Goal: Task Accomplishment & Management: Use online tool/utility

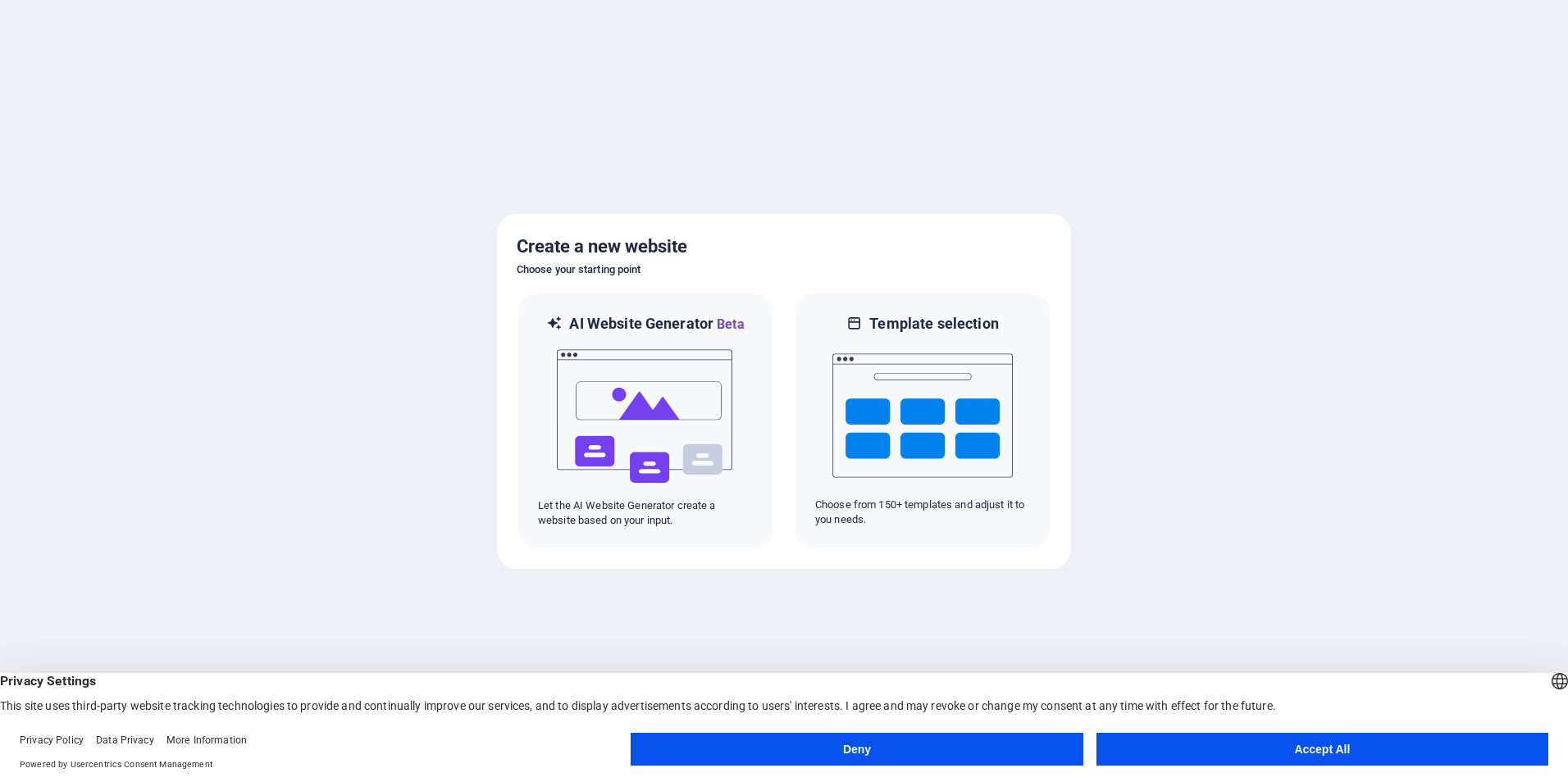
click at [1324, 757] on button "Accept All" at bounding box center [1322, 749] width 452 height 33
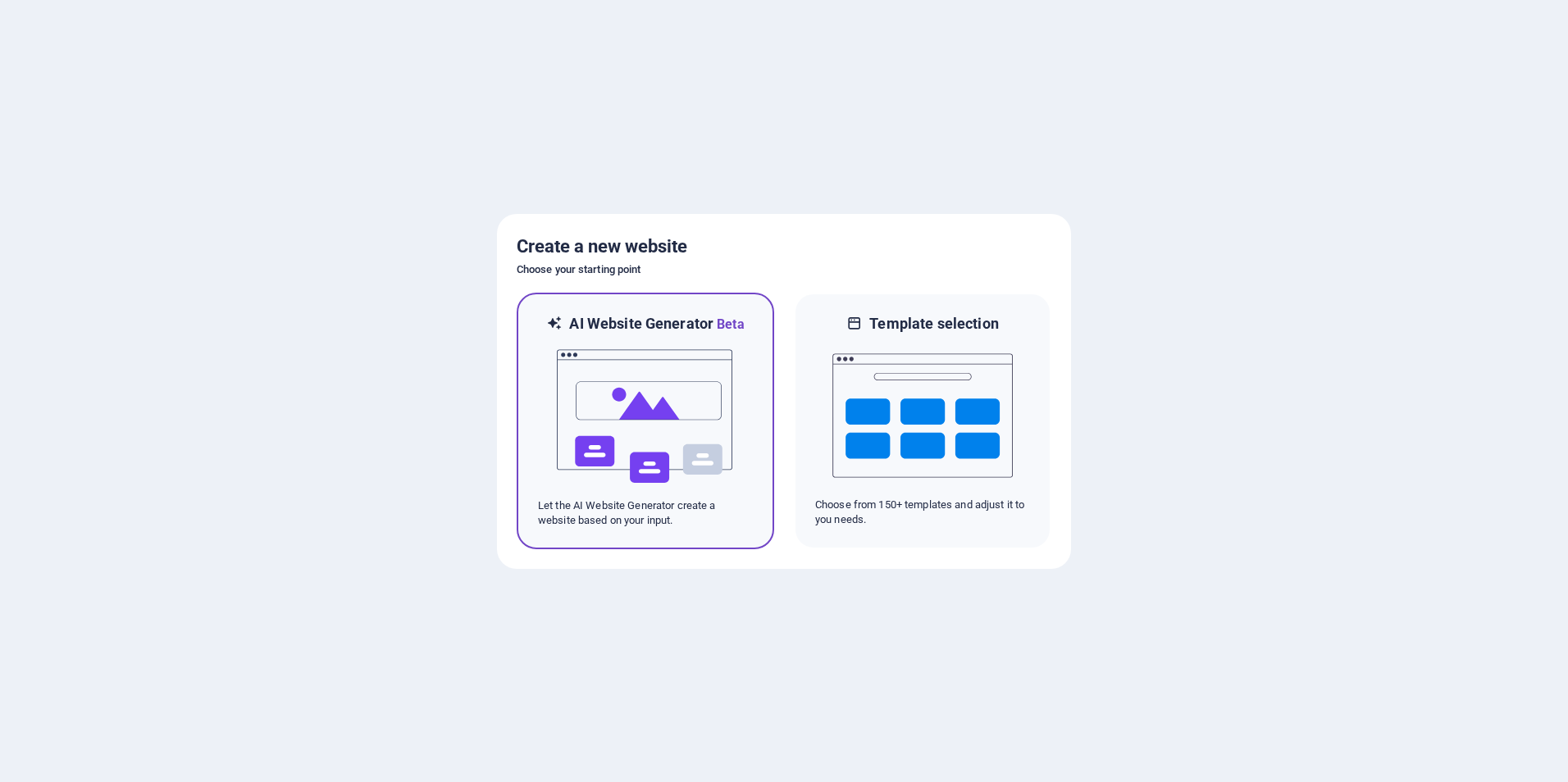
click at [631, 399] on img at bounding box center [645, 416] width 180 height 164
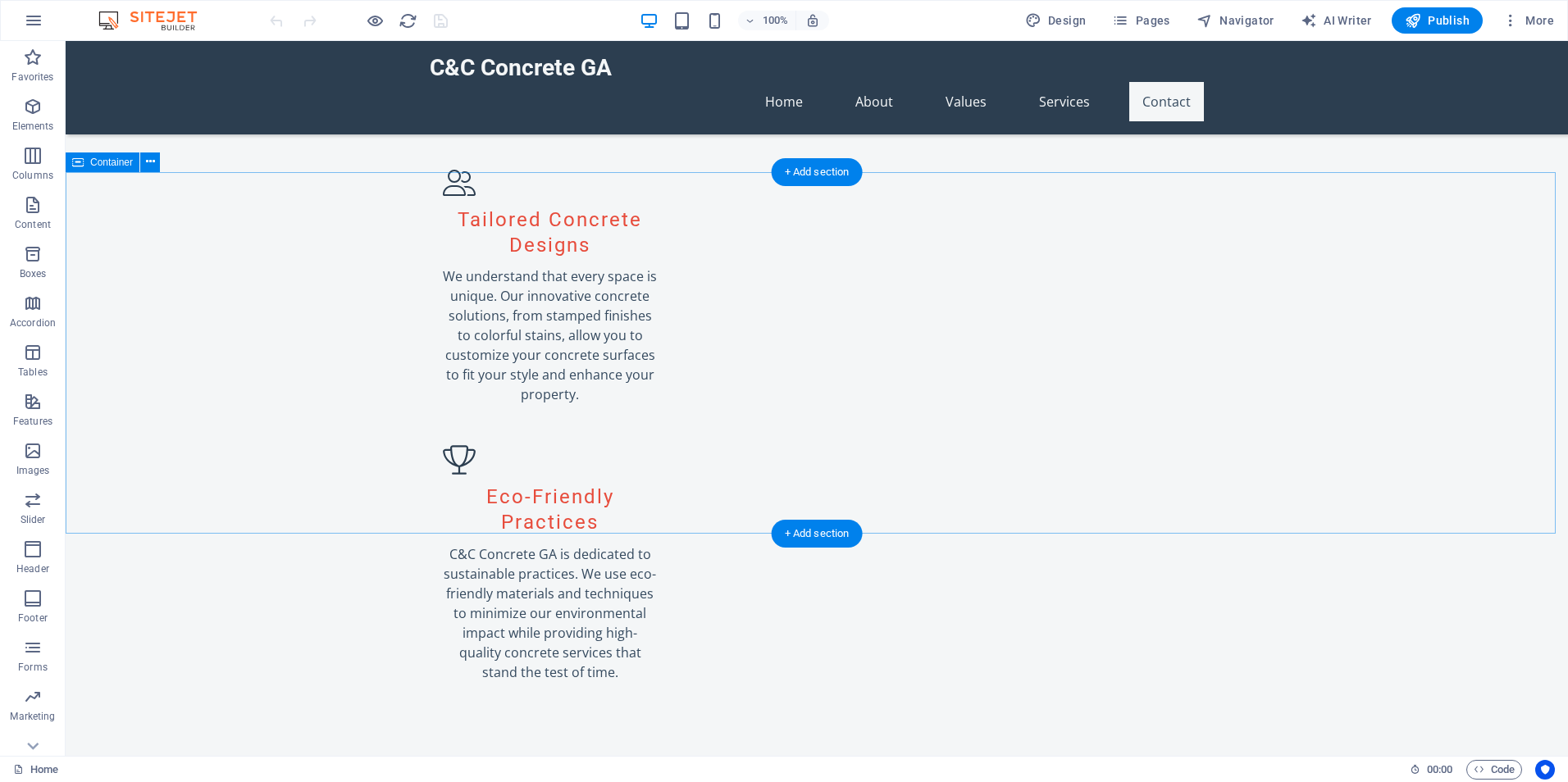
scroll to position [1927, 0]
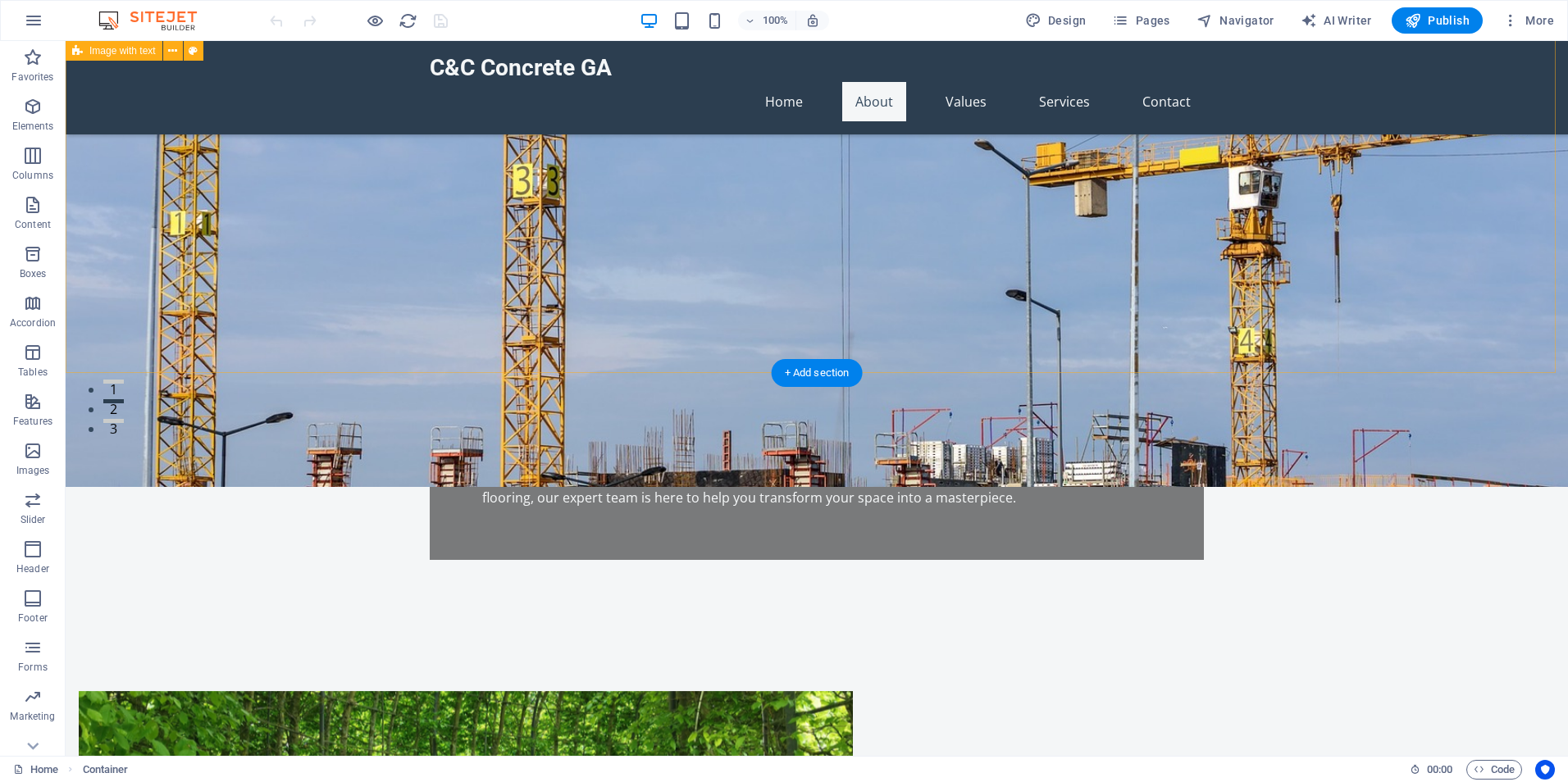
scroll to position [0, 0]
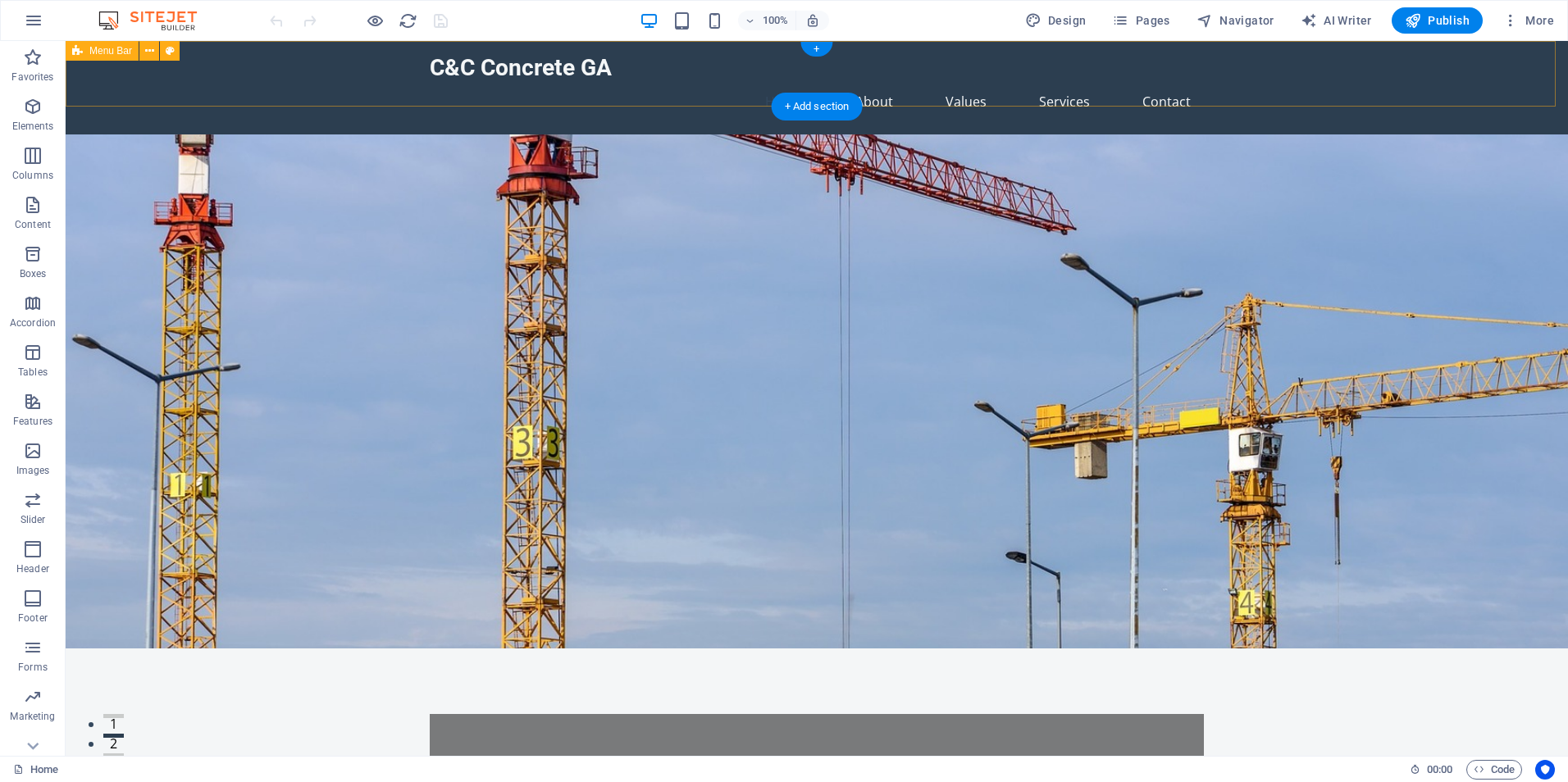
click at [1295, 52] on div "C&C Concrete GA Home About Values Services Contact" at bounding box center [817, 87] width 1502 height 93
click at [1424, 18] on span "Publish" at bounding box center [1437, 20] width 65 height 16
